Goal: Find contact information: Obtain details needed to contact an individual or organization

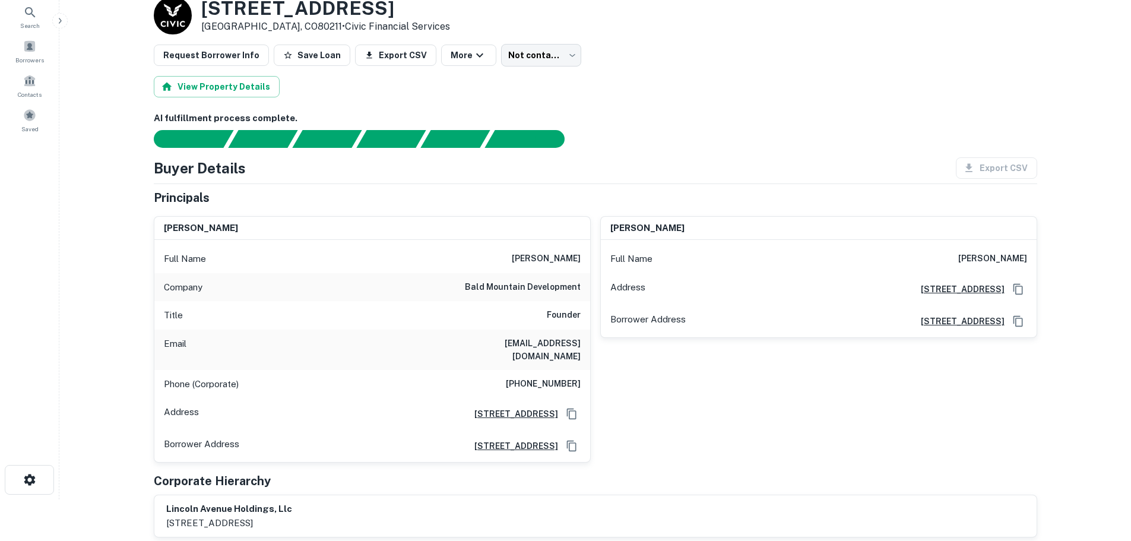
scroll to position [59, 0]
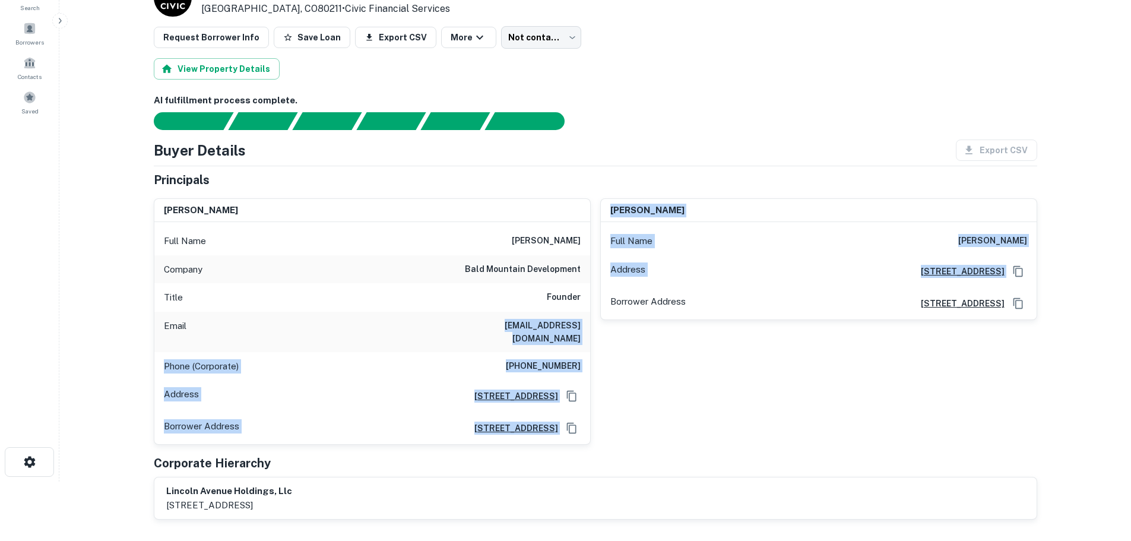
drag, startPoint x: 459, startPoint y: 325, endPoint x: 594, endPoint y: 330, distance: 134.9
click at [594, 330] on div "david w. parker Full Name david w. parker Company bald mountain development Tit…" at bounding box center [590, 317] width 893 height 257
click at [581, 312] on div "Email dparker@baldmountainllc.com" at bounding box center [372, 332] width 436 height 40
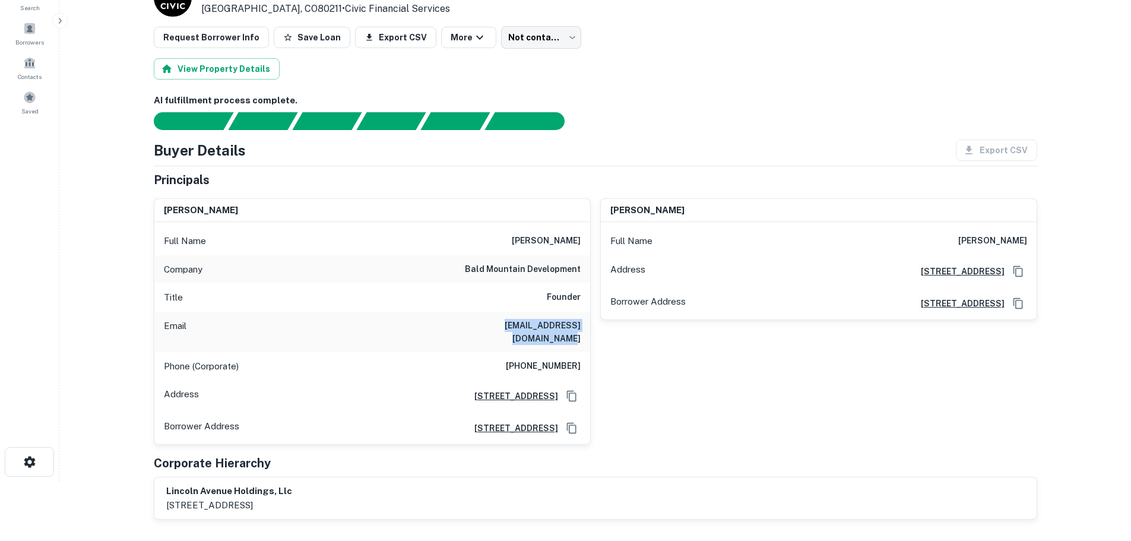
drag, startPoint x: 581, startPoint y: 324, endPoint x: 460, endPoint y: 323, distance: 120.5
click at [460, 323] on div "Email dparker@baldmountainllc.com" at bounding box center [372, 332] width 436 height 40
copy h6 "dparker@baldmountainllc.com"
drag, startPoint x: 514, startPoint y: 352, endPoint x: 581, endPoint y: 353, distance: 67.1
click at [581, 353] on div "Phone (Corporate) (970) 925-2114" at bounding box center [372, 366] width 436 height 29
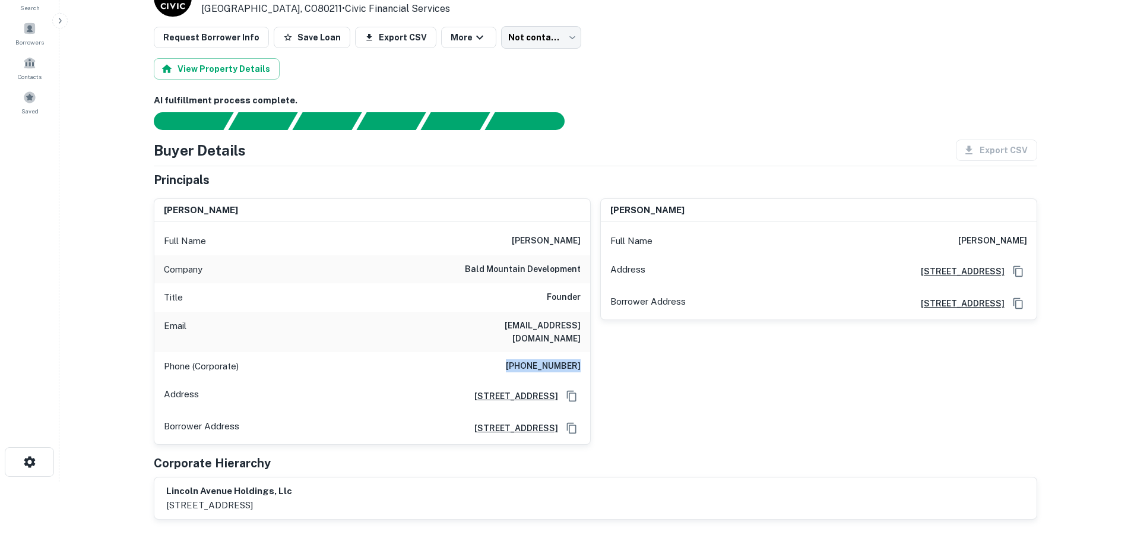
copy h6 "(970) 925-2114"
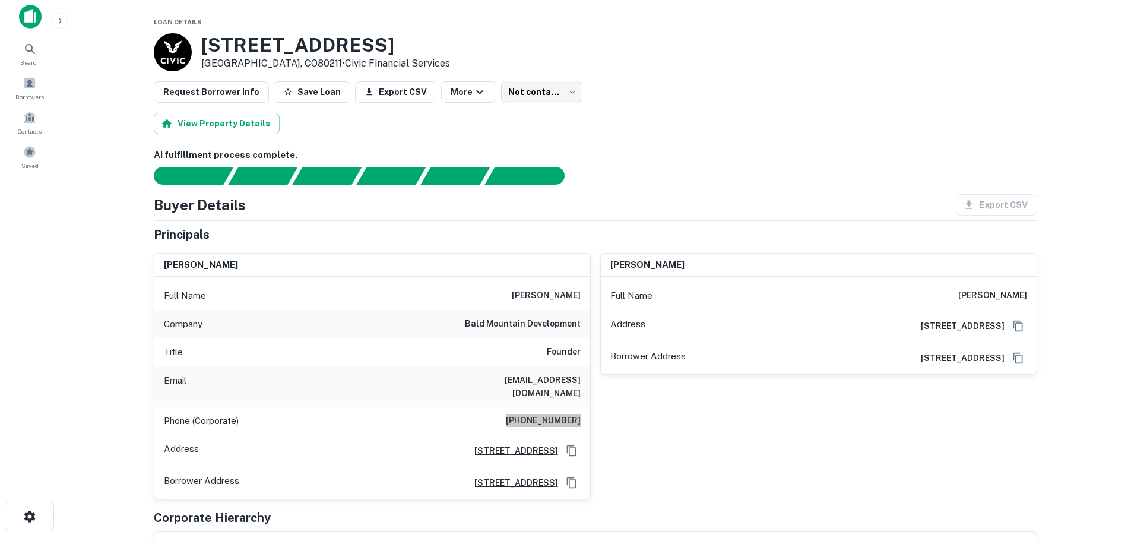
scroll to position [0, 0]
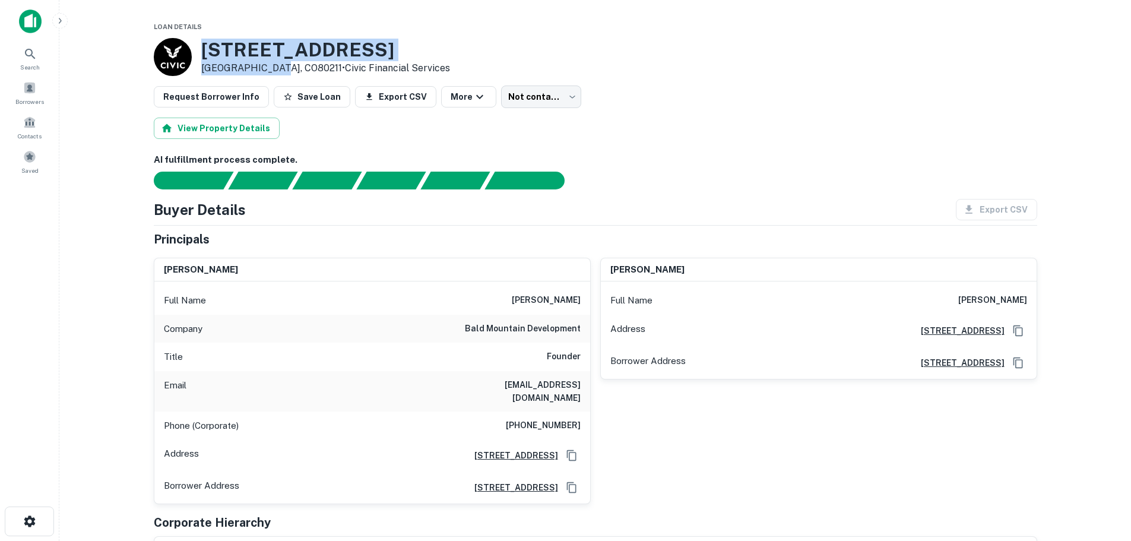
drag, startPoint x: 201, startPoint y: 45, endPoint x: 276, endPoint y: 64, distance: 77.2
click at [276, 64] on div "2303 W 32nd Ave Denver, CO80211 • Civic Financial Services" at bounding box center [325, 57] width 249 height 37
copy div "2303 W 32nd Ave Denver, CO80211"
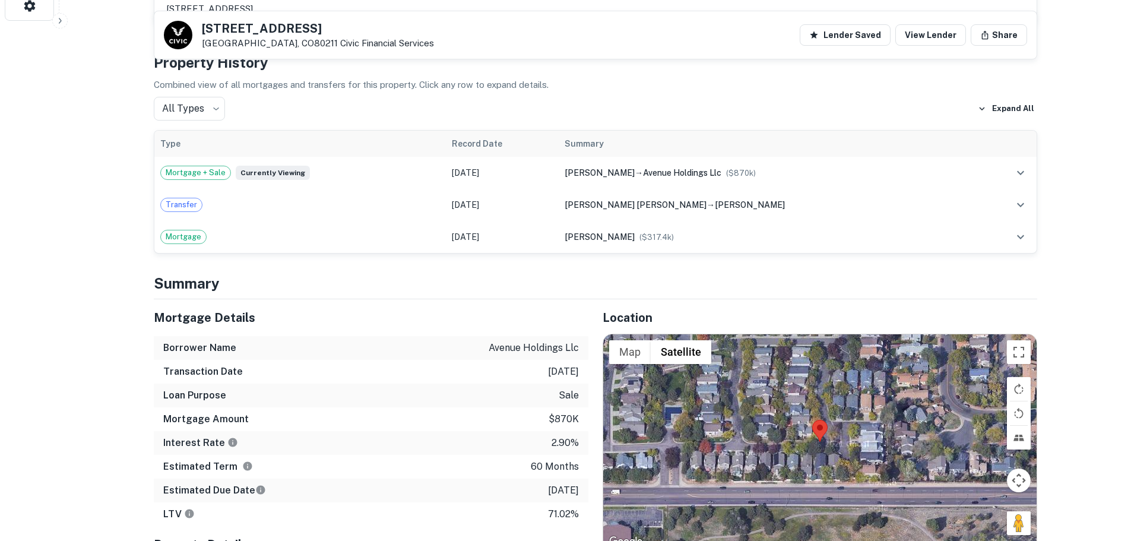
scroll to position [594, 0]
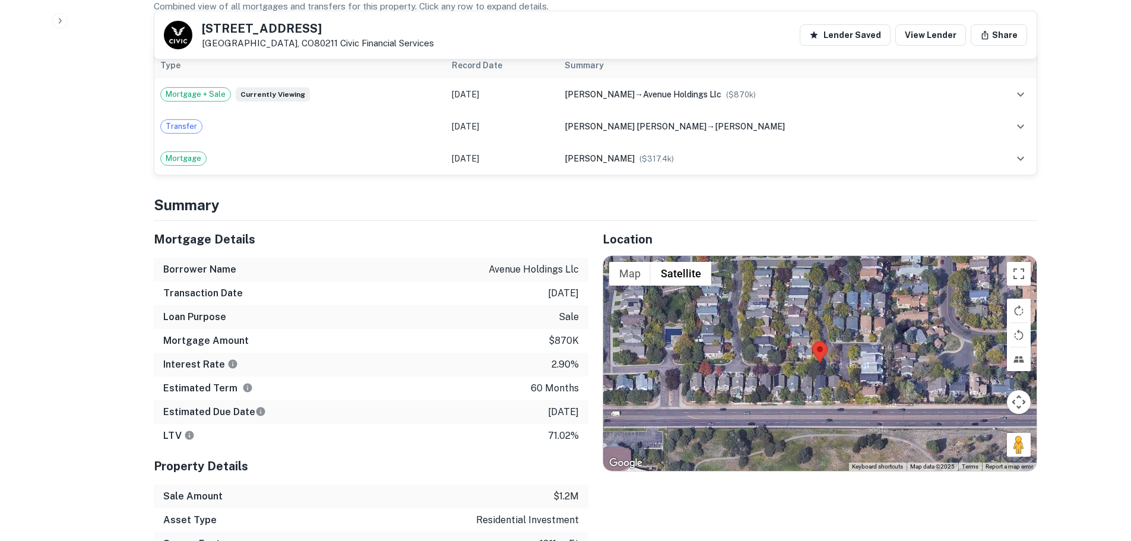
click at [823, 356] on div at bounding box center [819, 363] width 433 height 215
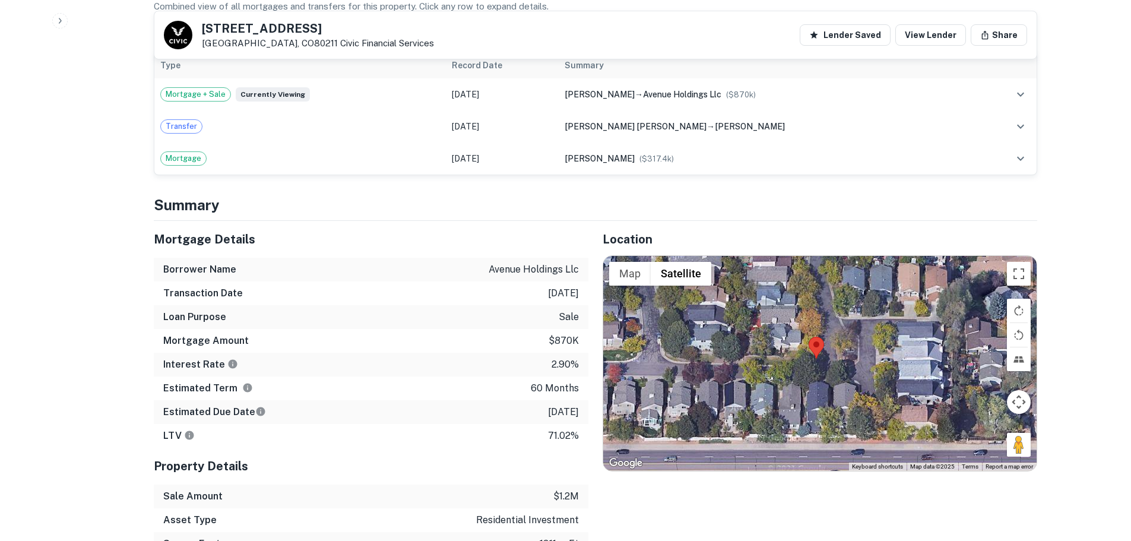
click at [804, 350] on div at bounding box center [819, 363] width 433 height 215
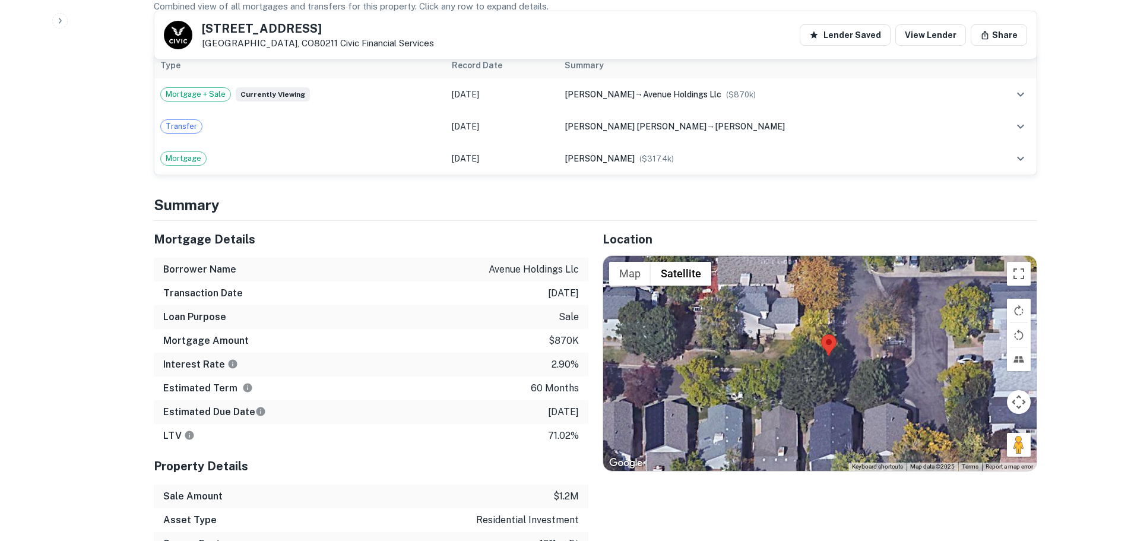
click at [804, 350] on div at bounding box center [819, 363] width 433 height 215
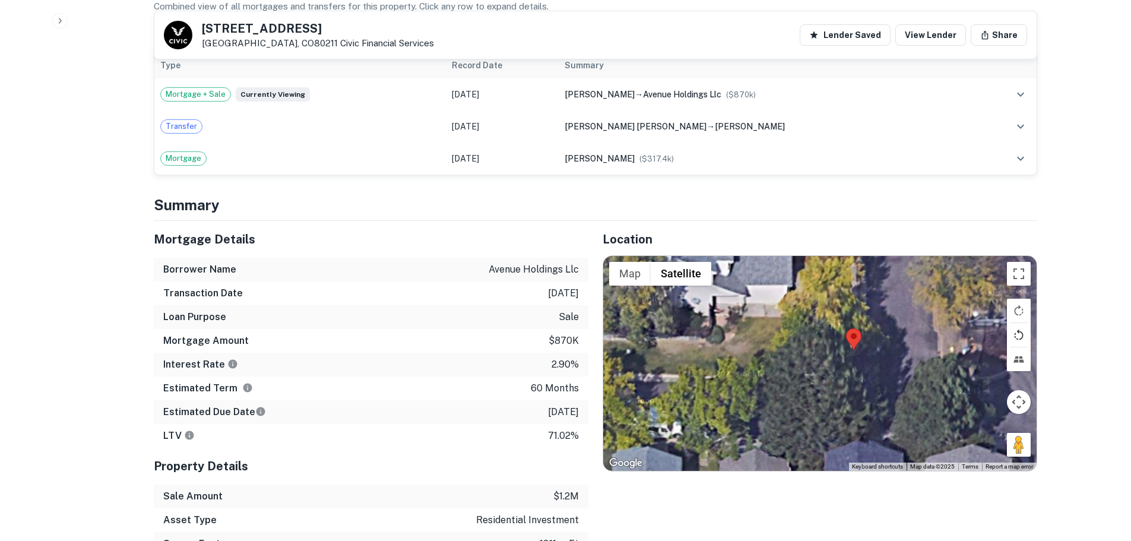
click at [1017, 323] on button "Rotate map counterclockwise" at bounding box center [1019, 335] width 24 height 24
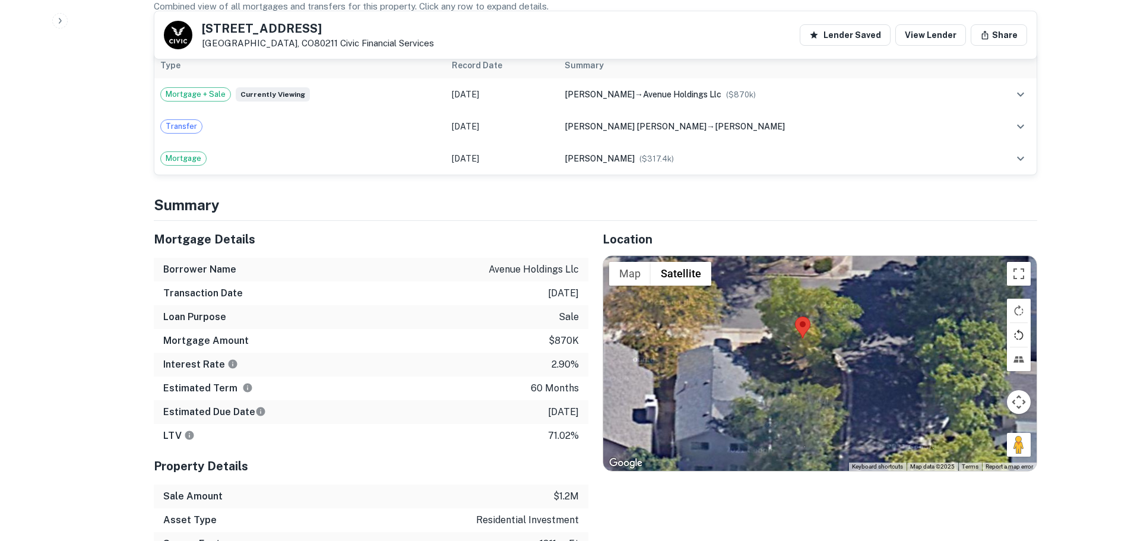
click at [1017, 323] on button "Rotate map counterclockwise" at bounding box center [1019, 335] width 24 height 24
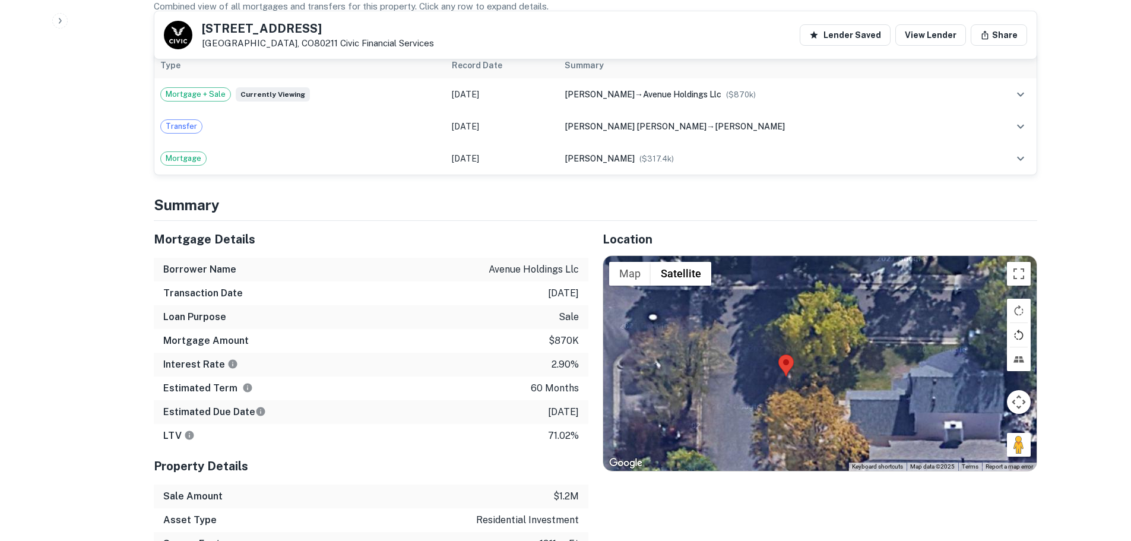
click at [1017, 323] on button "Rotate map counterclockwise" at bounding box center [1019, 335] width 24 height 24
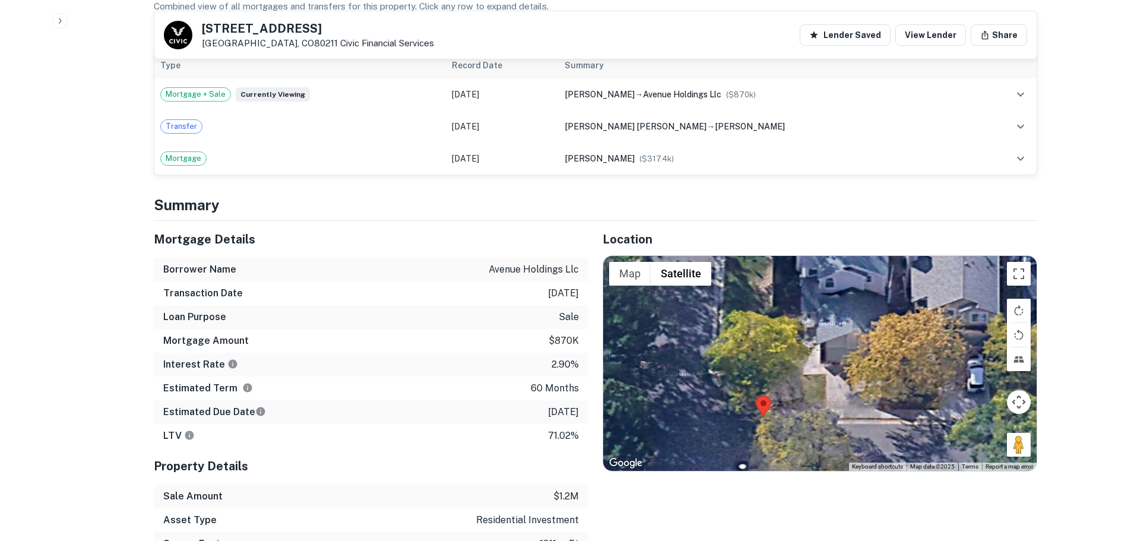
drag, startPoint x: 849, startPoint y: 346, endPoint x: 761, endPoint y: 419, distance: 113.9
click at [761, 419] on div at bounding box center [819, 363] width 433 height 215
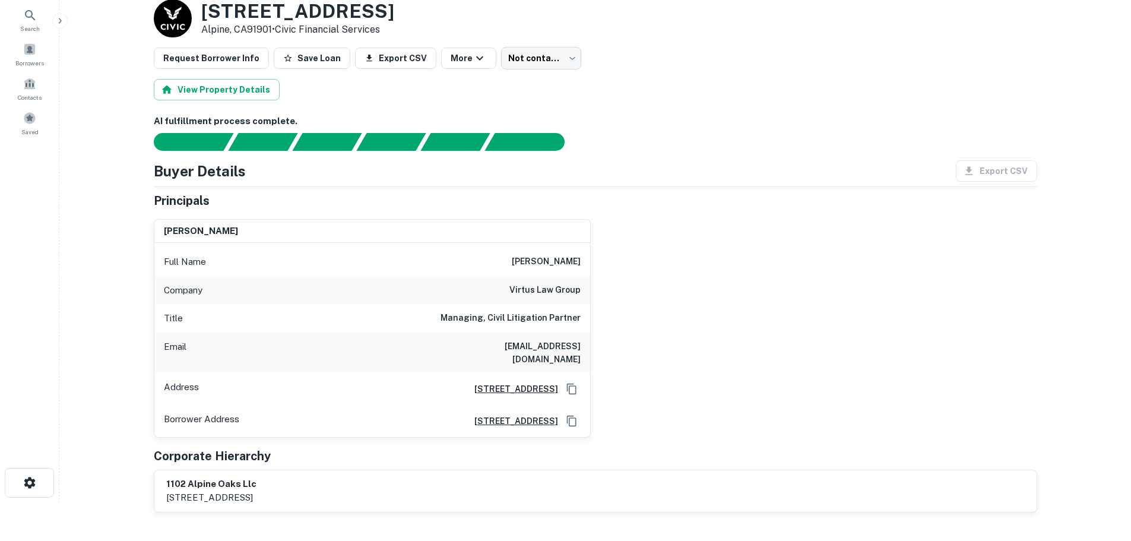
scroll to position [59, 0]
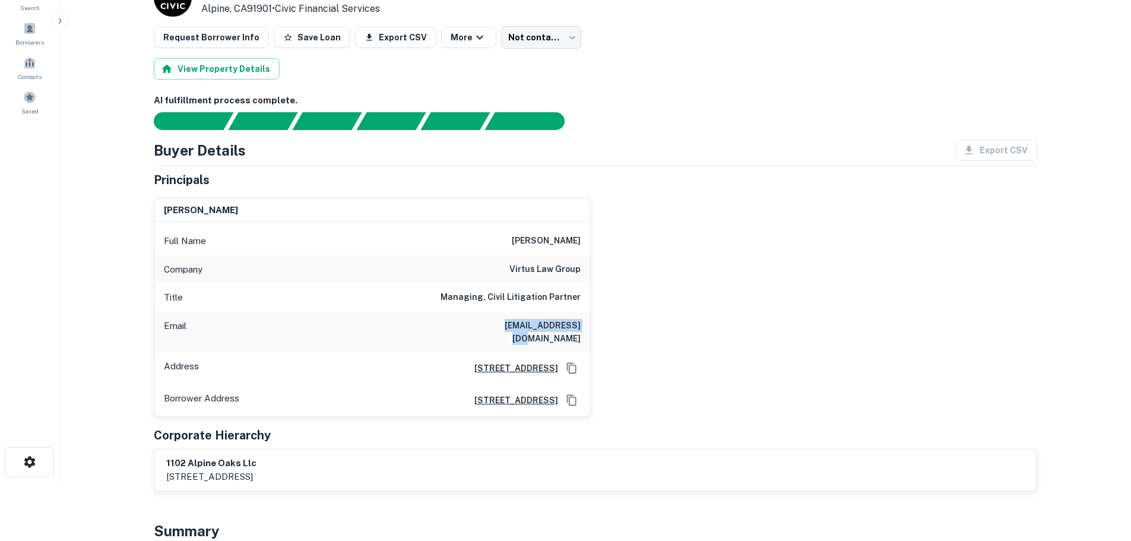
drag, startPoint x: 512, startPoint y: 330, endPoint x: 582, endPoint y: 331, distance: 69.5
click at [582, 331] on div "Email vinny@virtuslg.com" at bounding box center [372, 332] width 436 height 40
copy h6 "vinny@virtuslg.com"
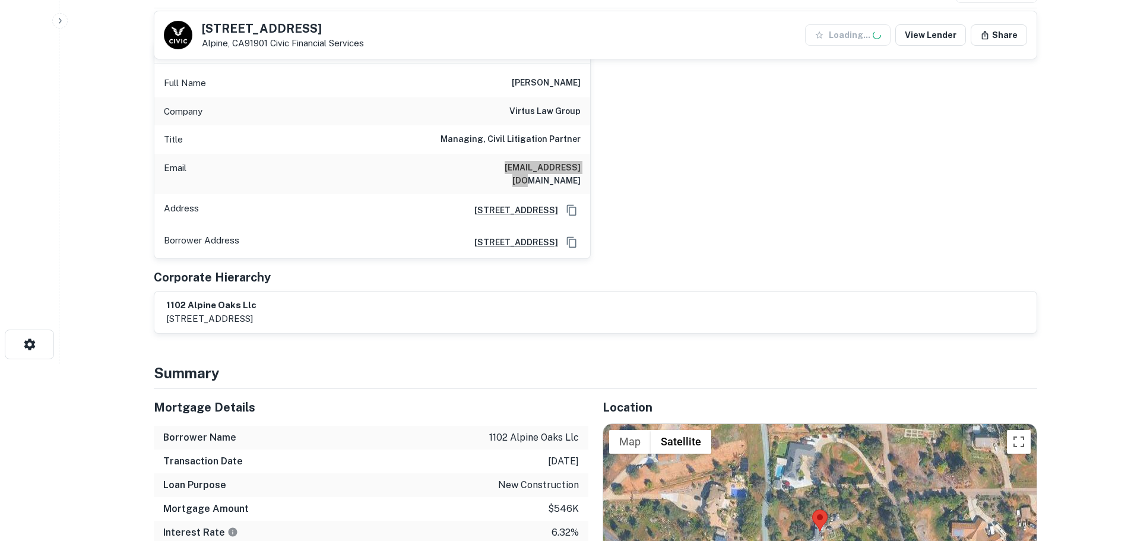
scroll to position [0, 0]
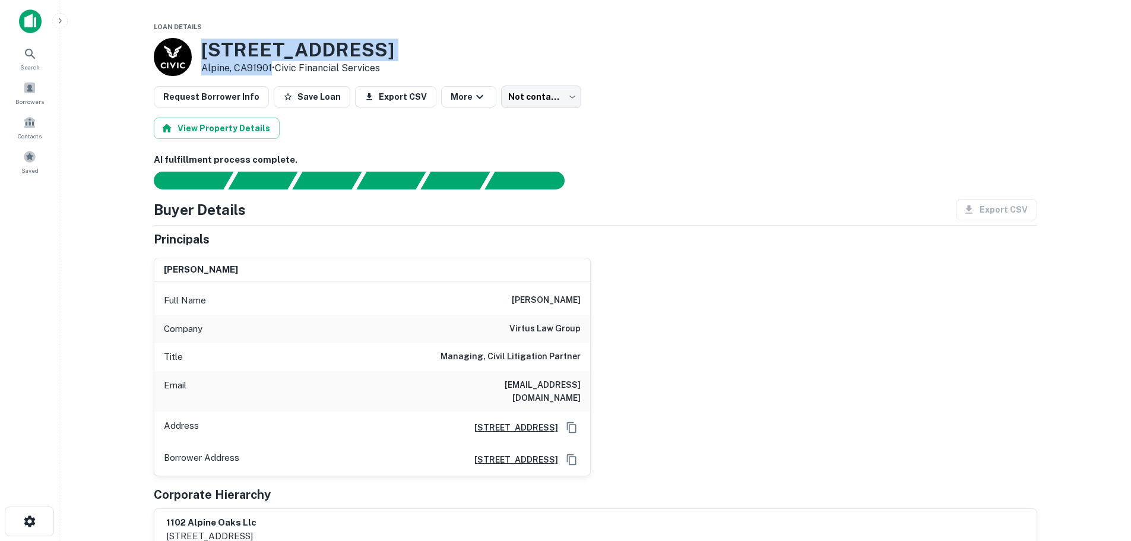
drag, startPoint x: 201, startPoint y: 44, endPoint x: 272, endPoint y: 69, distance: 75.5
click at [272, 69] on div "1102 1/2 Alpine Oaks Dr Alpine, CA91901 • Civic Financial Services" at bounding box center [297, 57] width 193 height 37
copy div "1102 1/2 Alpine Oaks Dr Alpine, CA91901"
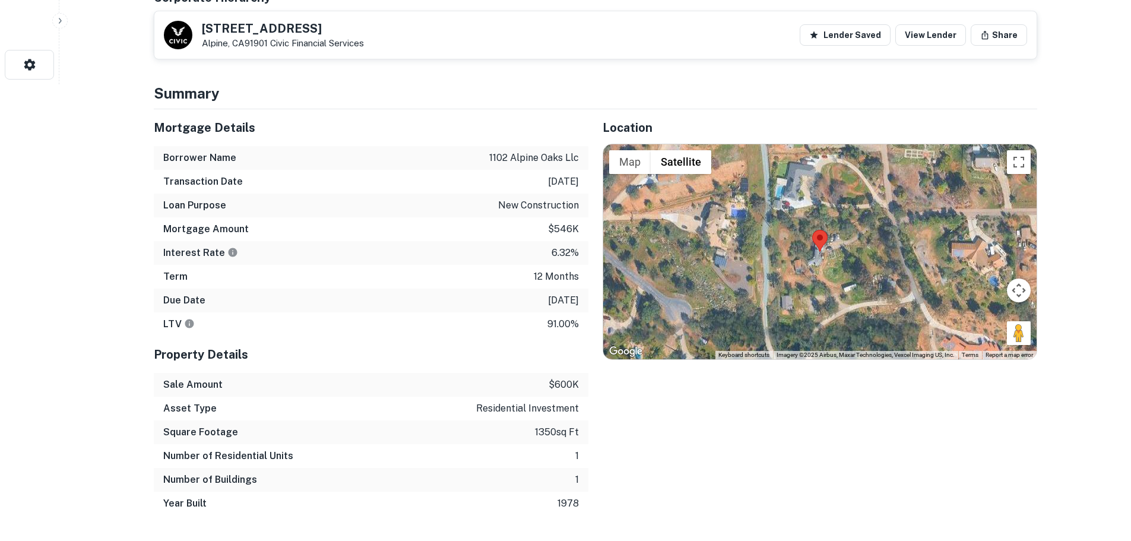
scroll to position [475, 0]
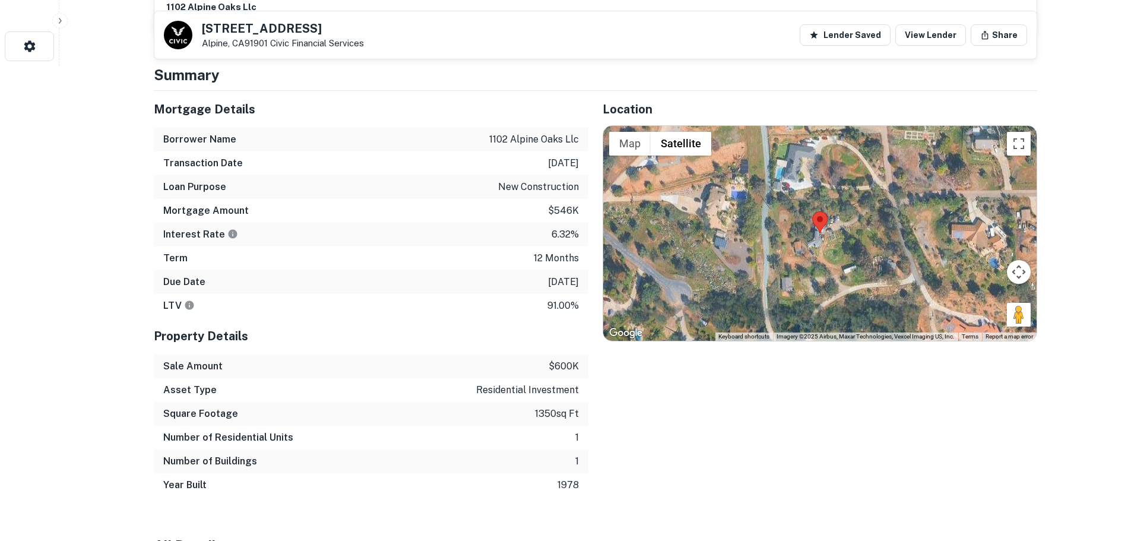
click at [825, 232] on div at bounding box center [819, 233] width 433 height 215
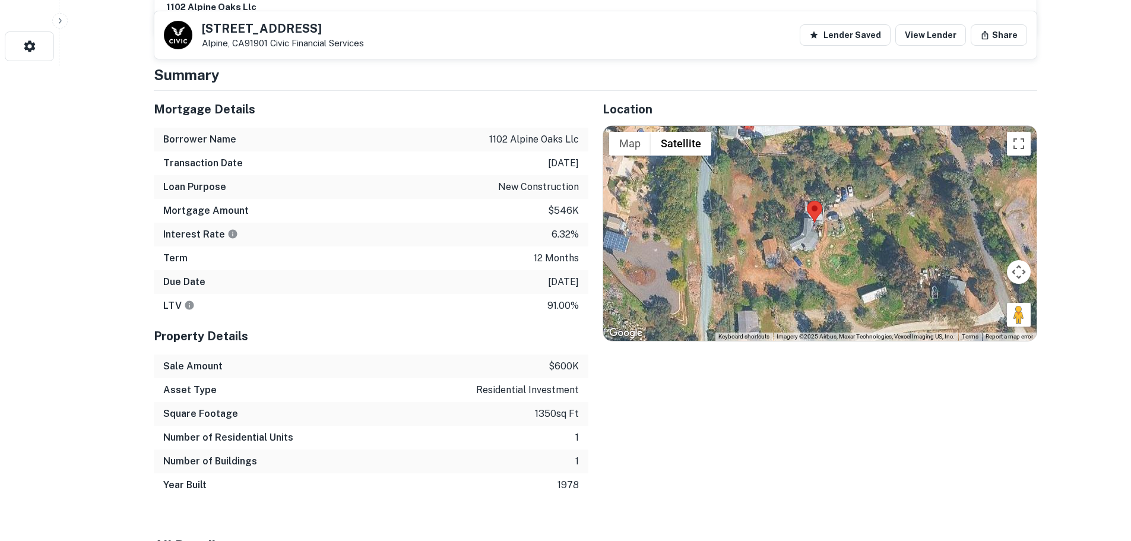
click at [818, 227] on div at bounding box center [819, 233] width 433 height 215
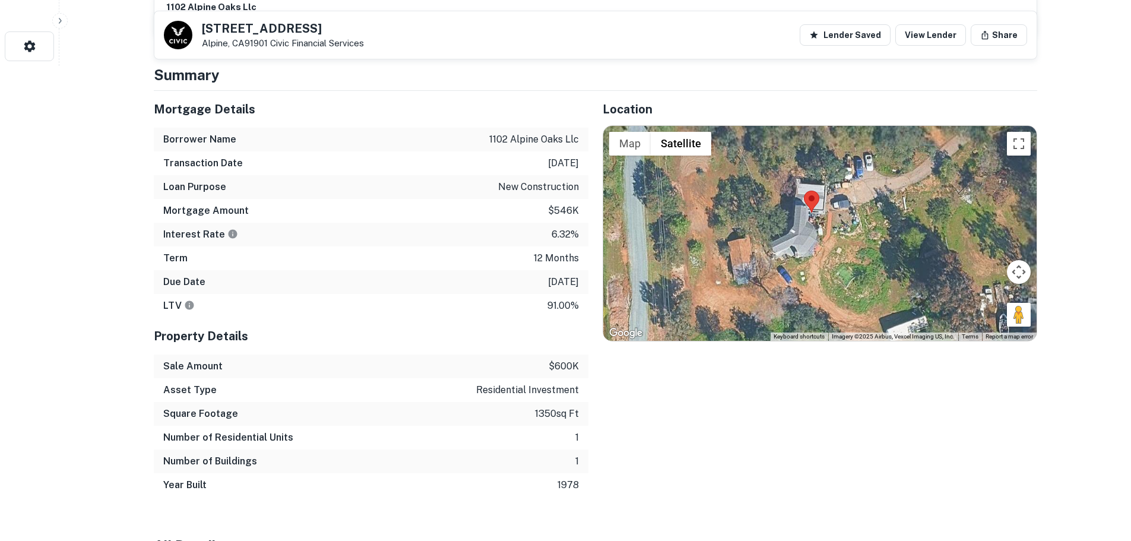
click at [818, 227] on div at bounding box center [819, 233] width 433 height 215
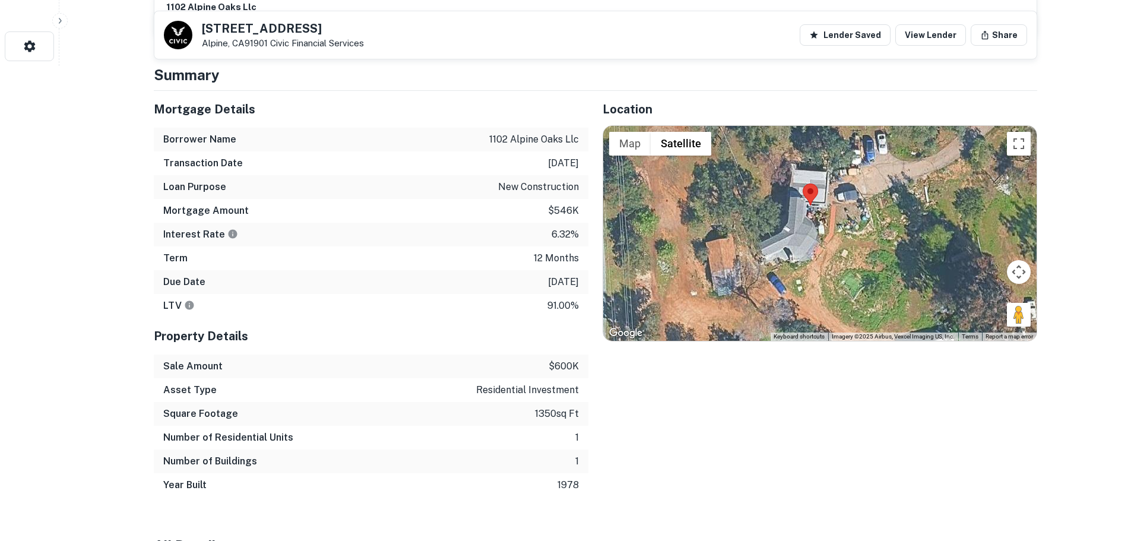
click at [814, 217] on div at bounding box center [819, 233] width 433 height 215
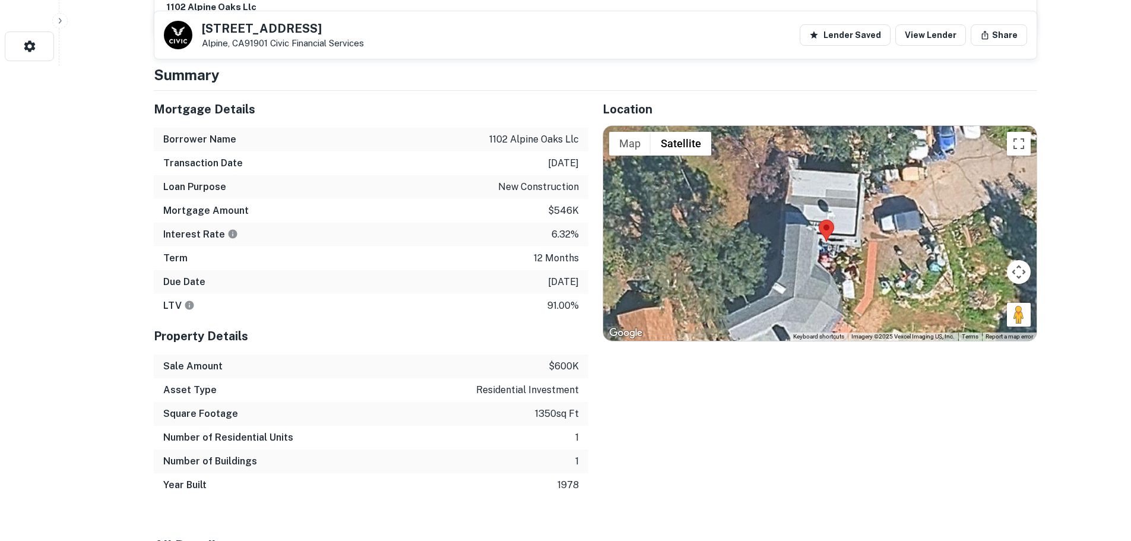
drag, startPoint x: 857, startPoint y: 231, endPoint x: 879, endPoint y: 293, distance: 66.1
click at [879, 293] on div at bounding box center [819, 233] width 433 height 215
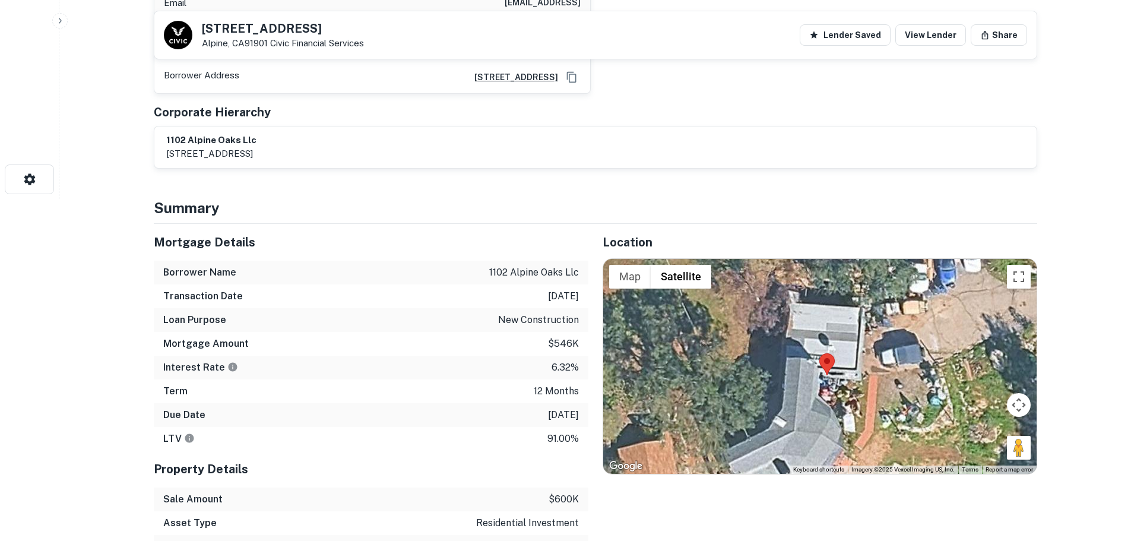
scroll to position [356, 0]
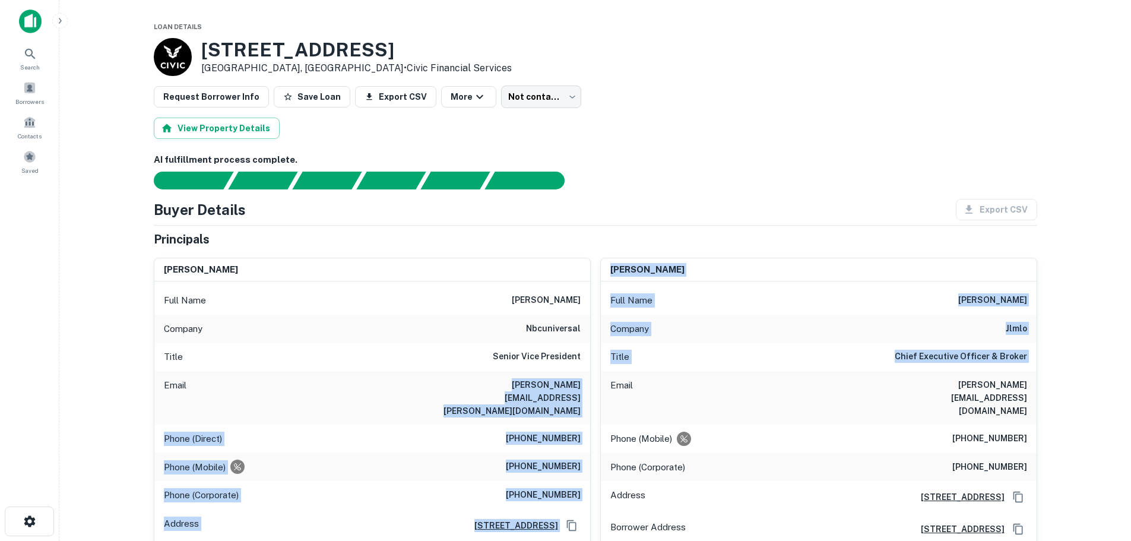
drag, startPoint x: 486, startPoint y: 387, endPoint x: 594, endPoint y: 387, distance: 108.7
click at [571, 375] on div "Email joseph.lee@nbcuni.com" at bounding box center [372, 397] width 436 height 53
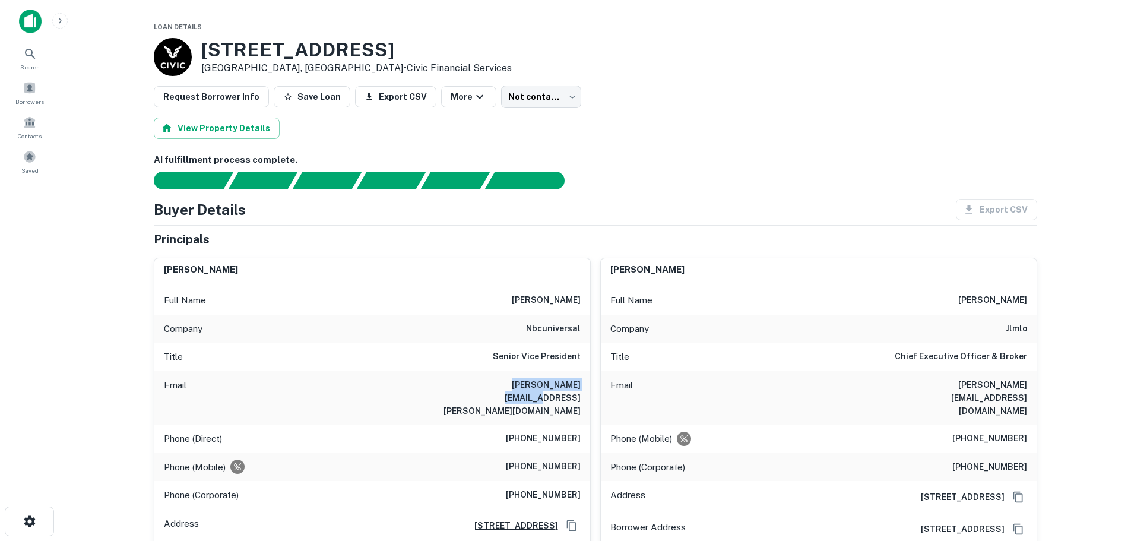
drag, startPoint x: 585, startPoint y: 383, endPoint x: 487, endPoint y: 385, distance: 98.0
click at [487, 385] on div "Email joseph.lee@nbcuni.com" at bounding box center [372, 397] width 436 height 53
copy h6 "joseph.lee@nbcuni.com"
drag, startPoint x: 514, startPoint y: 440, endPoint x: 587, endPoint y: 441, distance: 73.0
click at [587, 452] on div "Phone (Mobile) (818) 425-8949" at bounding box center [372, 466] width 436 height 29
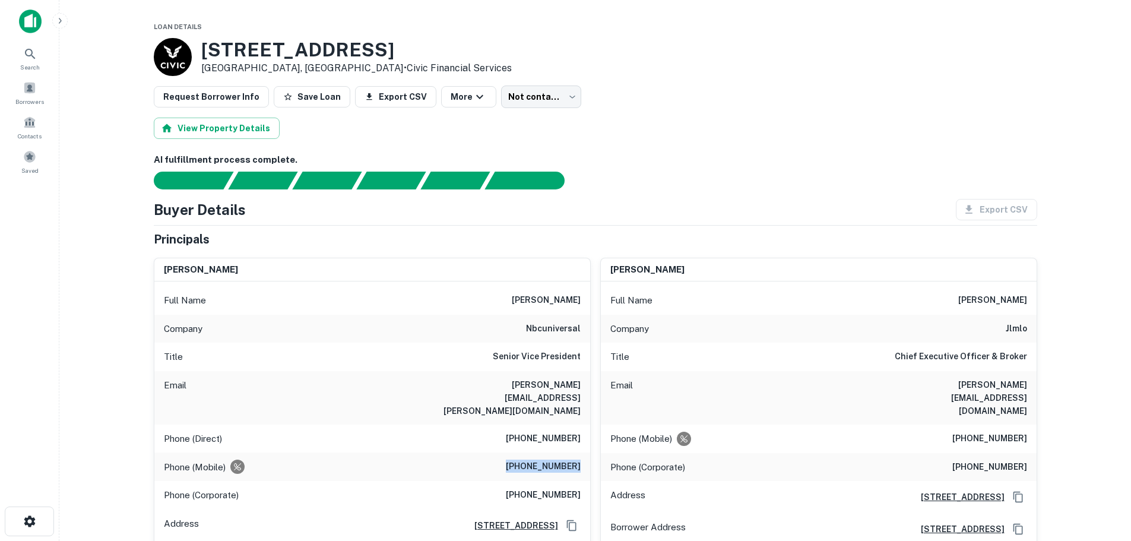
copy h6 "(818) 425-8949"
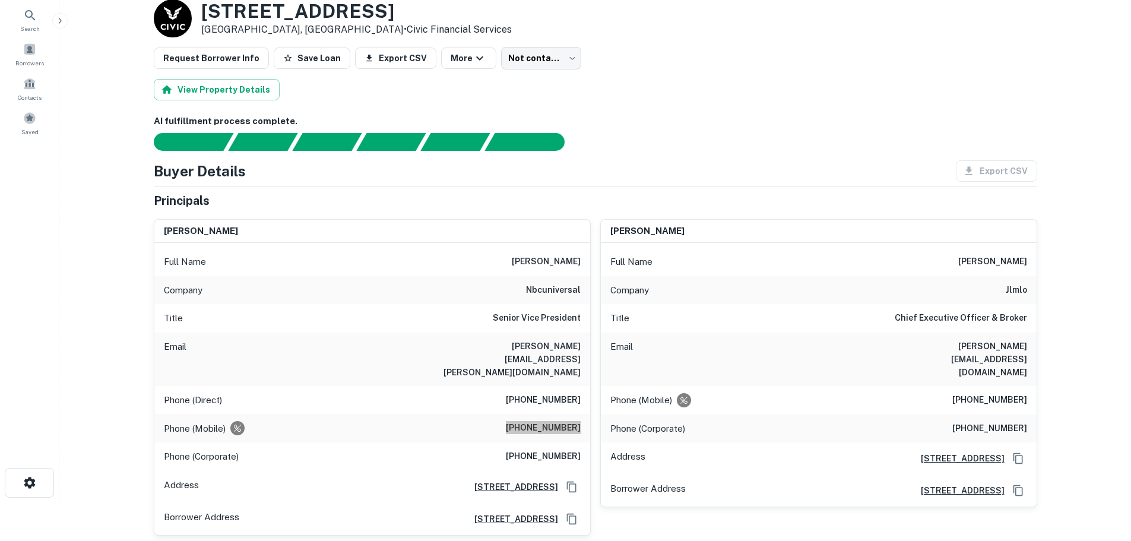
scroll to position [59, 0]
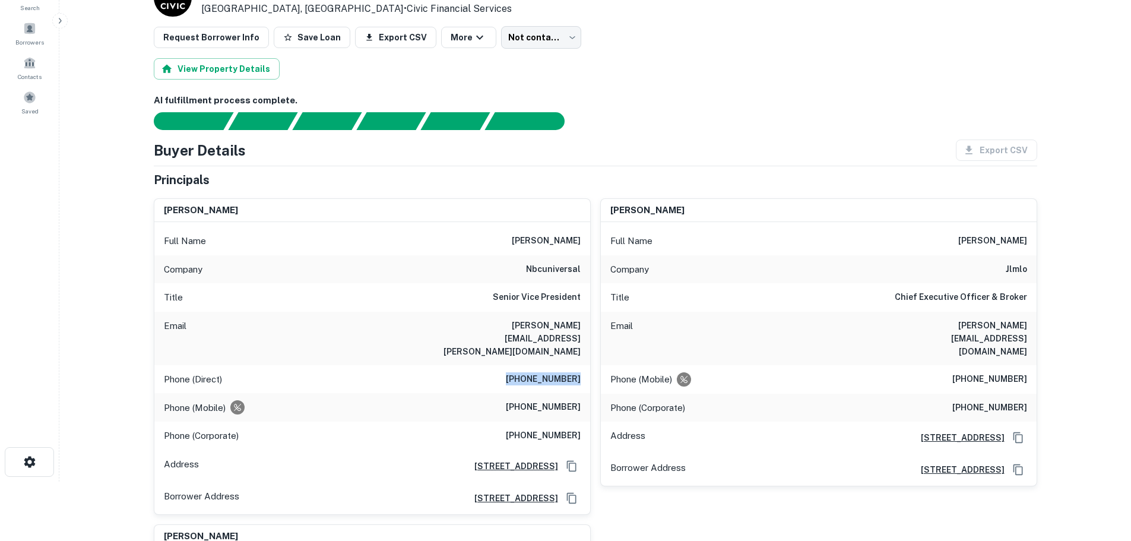
drag, startPoint x: 528, startPoint y: 354, endPoint x: 581, endPoint y: 355, distance: 52.8
click at [581, 365] on div "Phone (Direct) (818) 777-2788" at bounding box center [372, 379] width 436 height 29
copy h6 "(818) 777-2788"
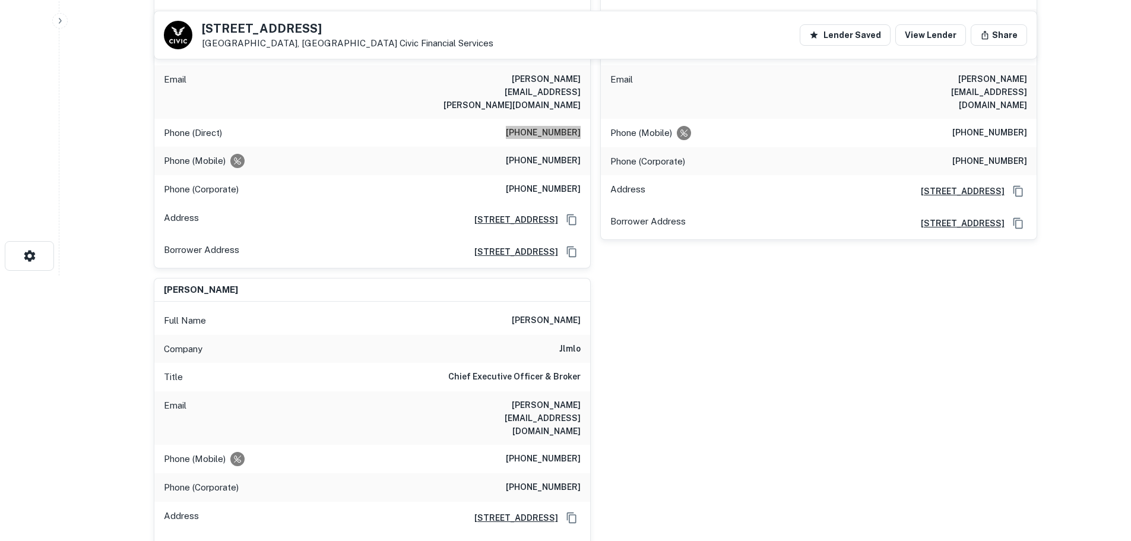
scroll to position [238, 0]
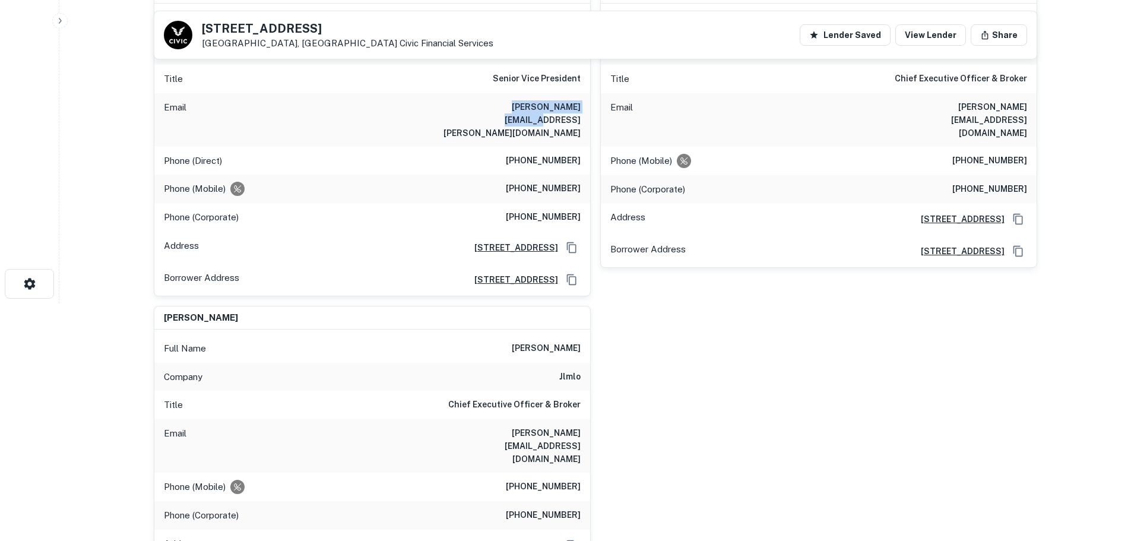
drag, startPoint x: 479, startPoint y: 109, endPoint x: 584, endPoint y: 110, distance: 105.1
click at [584, 110] on div "Email joseph.lee@nbcuni.com" at bounding box center [372, 119] width 436 height 53
copy h6 "joseph.lee@nbcuni.com"
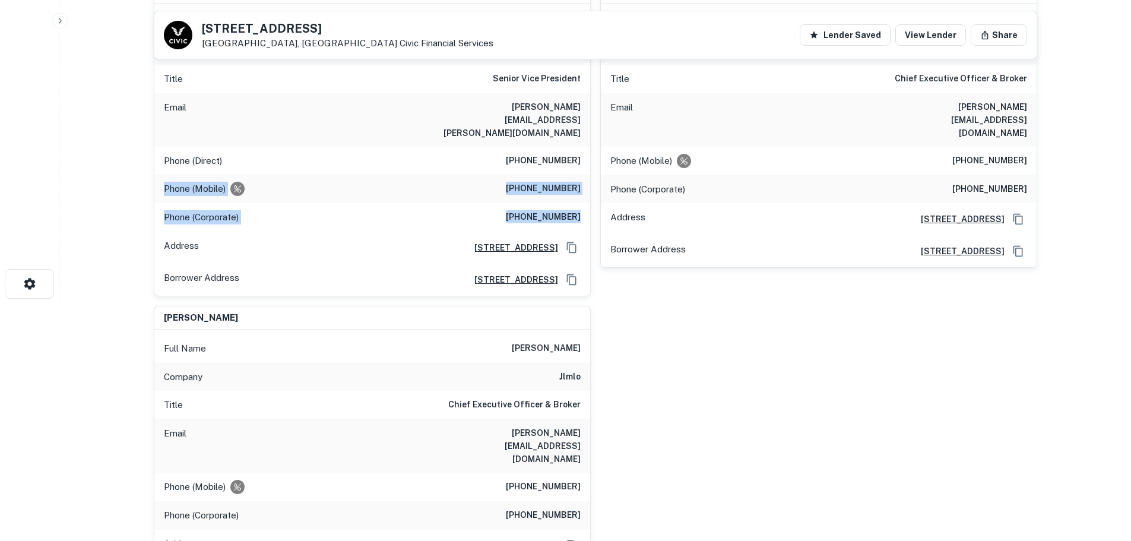
drag, startPoint x: 587, startPoint y: 191, endPoint x: 155, endPoint y: 163, distance: 433.2
click at [155, 163] on div "Full Name joseph lee Company nbcuniversal Title Senior Vice President Email jos…" at bounding box center [372, 150] width 436 height 292
copy div "Phone (Mobile) (818) 425-8949 Phone (Corporate) (212) 664-4444"
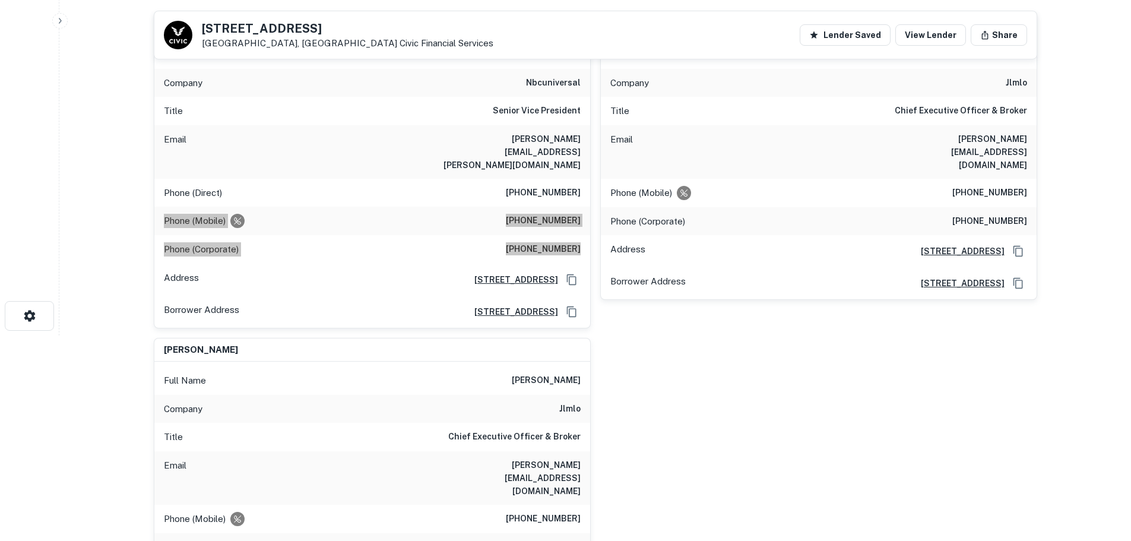
scroll to position [178, 0]
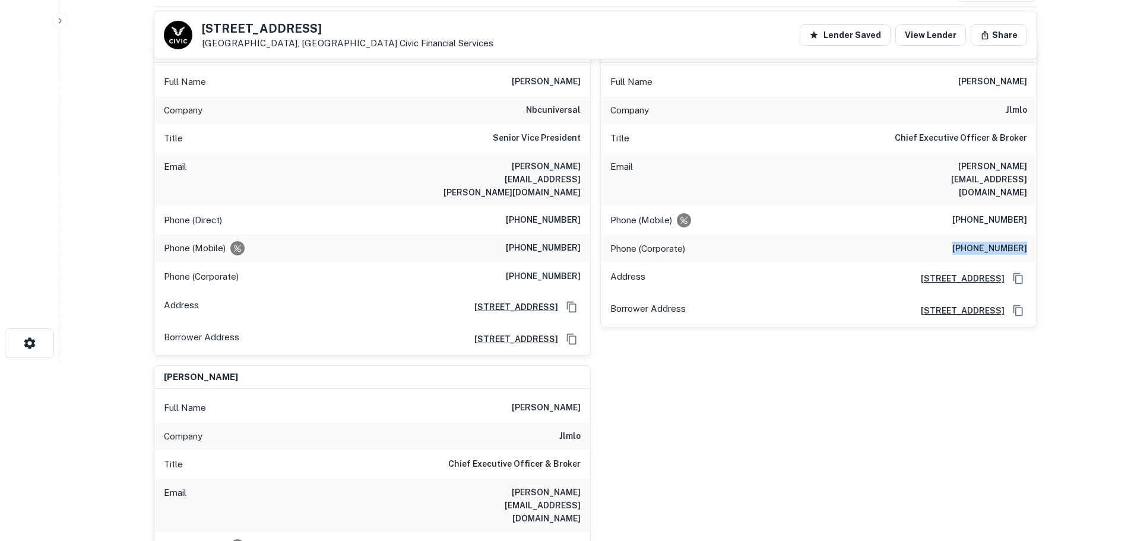
drag, startPoint x: 960, startPoint y: 223, endPoint x: 1027, endPoint y: 224, distance: 67.7
click at [1027, 235] on div "Phone (Corporate) (213) 663-0053" at bounding box center [819, 249] width 436 height 29
copy h6 "(213) 663-0053"
drag, startPoint x: 966, startPoint y: 194, endPoint x: 1036, endPoint y: 196, distance: 70.1
click at [1036, 206] on div "Phone (Mobile) (213) 841-4789" at bounding box center [819, 220] width 436 height 29
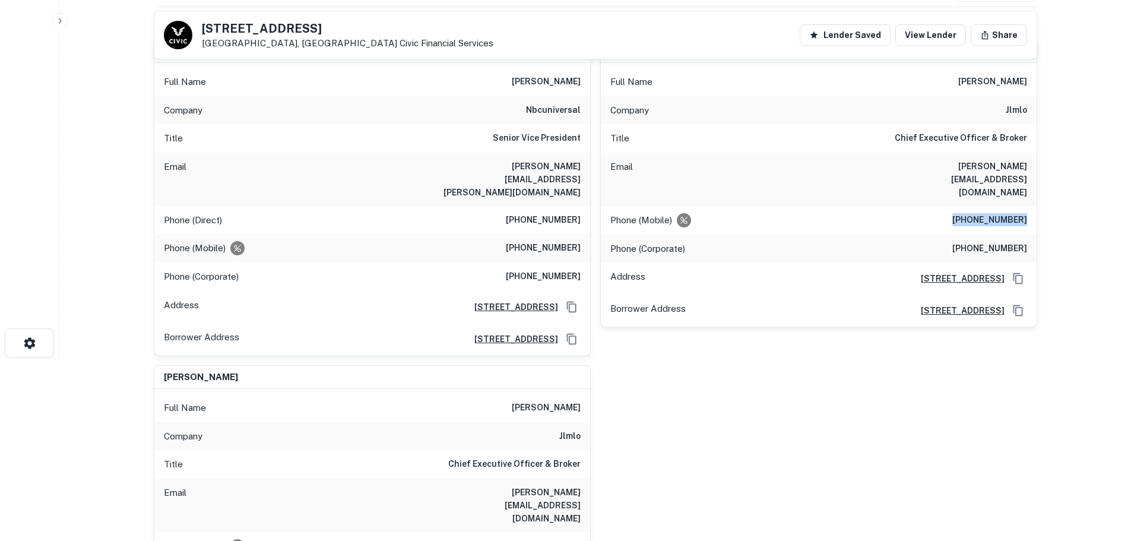
copy h6 "(213) 841-4789"
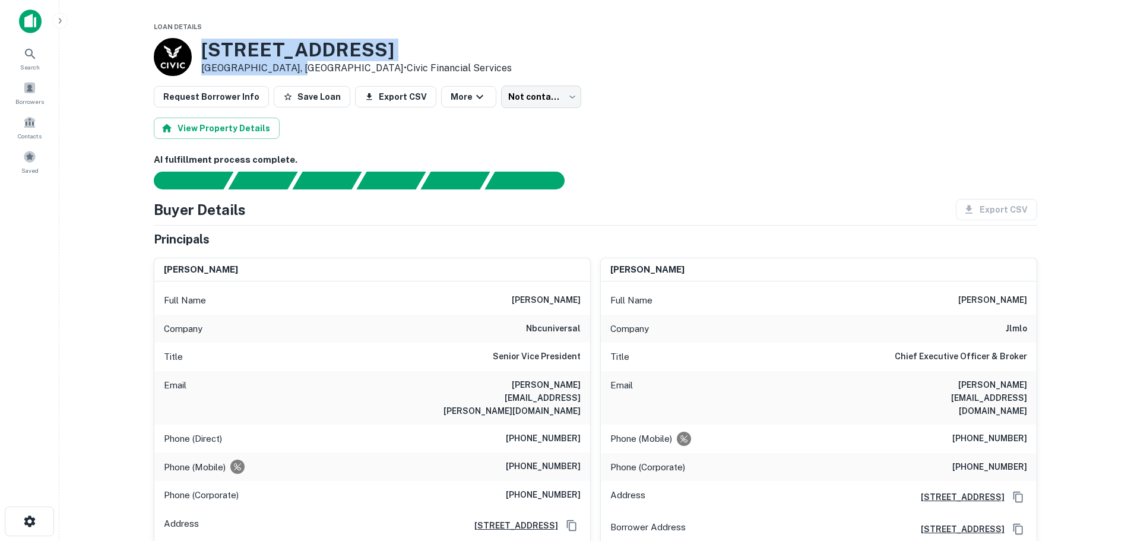
drag, startPoint x: 200, startPoint y: 48, endPoint x: 297, endPoint y: 70, distance: 99.4
click at [297, 70] on div "4151 Woodlawn Ave Los Angeles, CA90011 • Civic Financial Services" at bounding box center [333, 57] width 358 height 38
copy div "4151 Woodlawn Ave Los Angeles, CA90011"
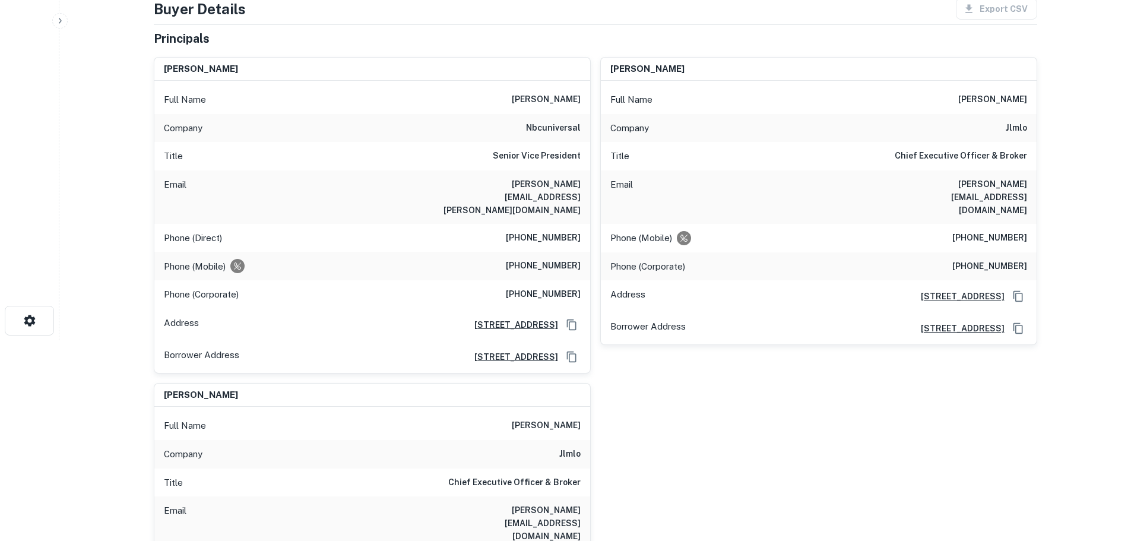
scroll to position [59, 0]
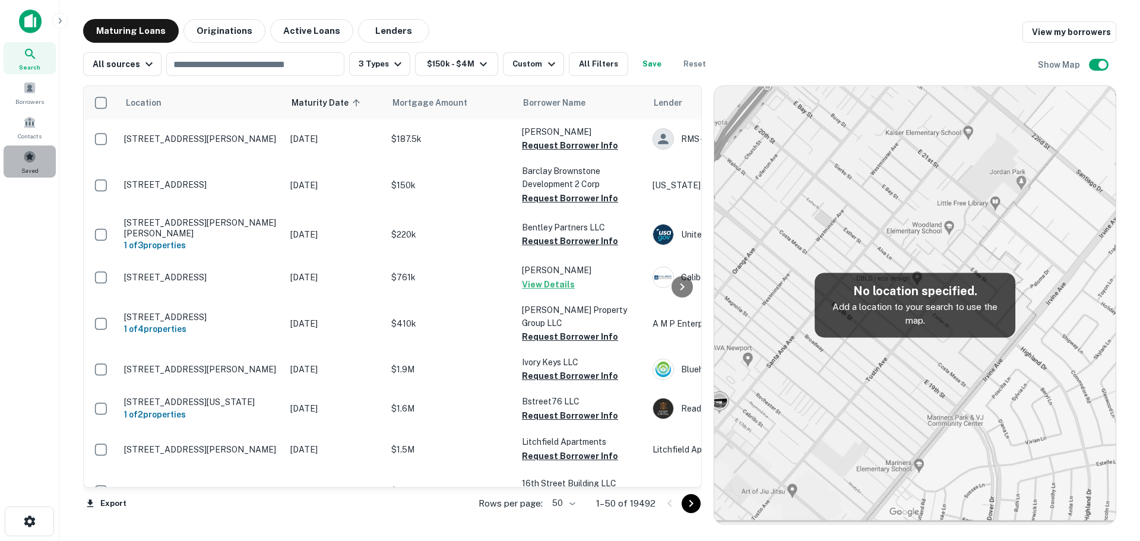
click at [31, 148] on div "Saved" at bounding box center [30, 161] width 52 height 32
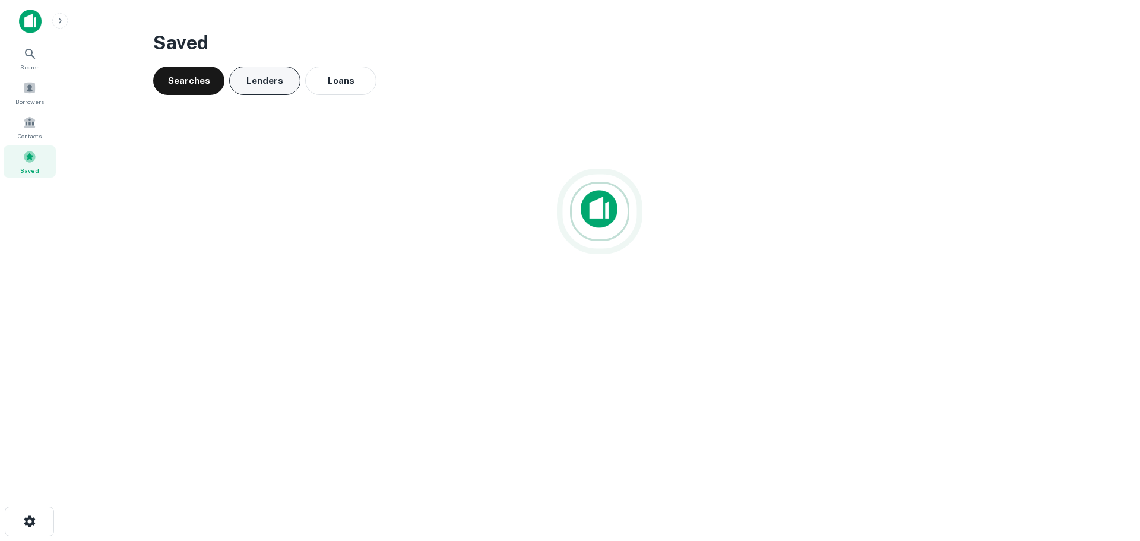
click at [267, 86] on button "Lenders" at bounding box center [264, 81] width 71 height 29
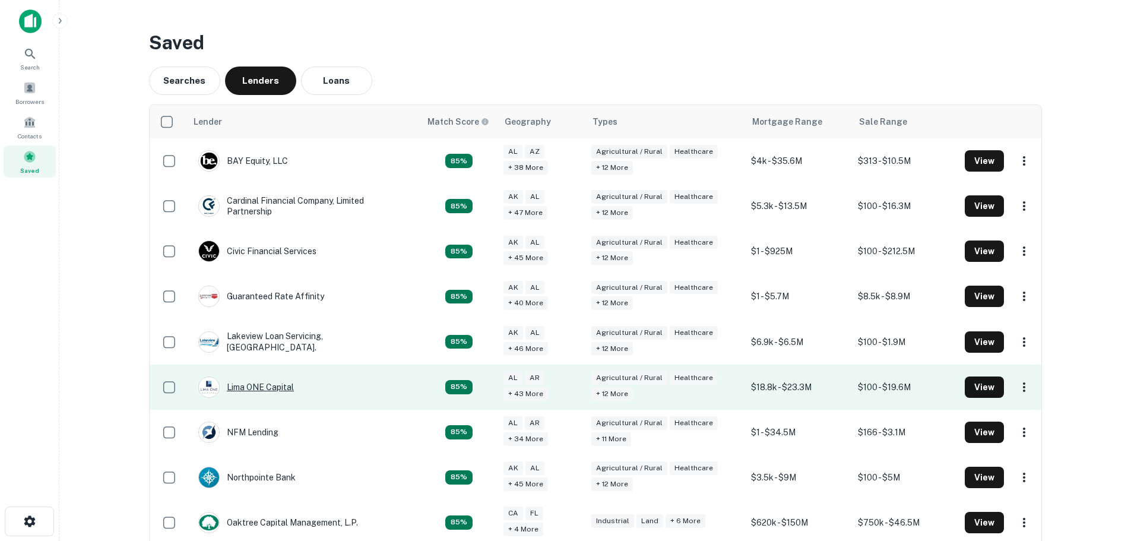
click at [239, 381] on div "Lima ONE Capital" at bounding box center [246, 386] width 96 height 21
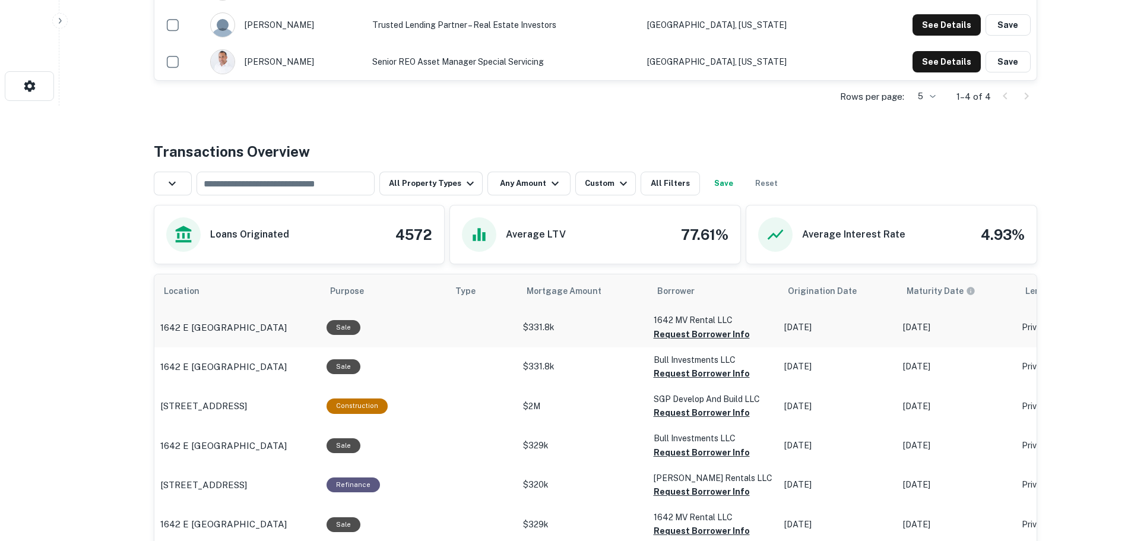
scroll to position [465, 0]
